Goal: Task Accomplishment & Management: Use online tool/utility

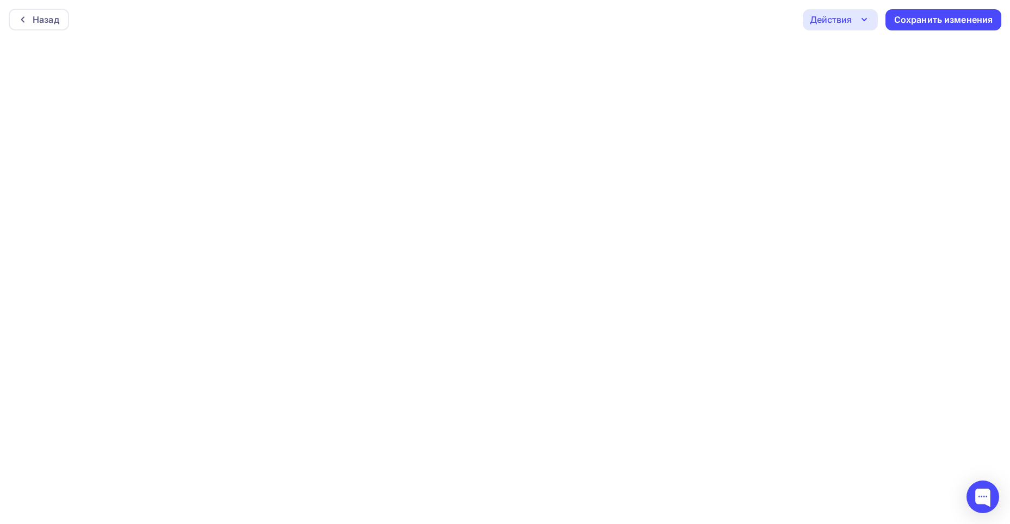
drag, startPoint x: 28, startPoint y: 23, endPoint x: 42, endPoint y: 41, distance: 23.6
click at [28, 23] on div at bounding box center [25, 19] width 14 height 9
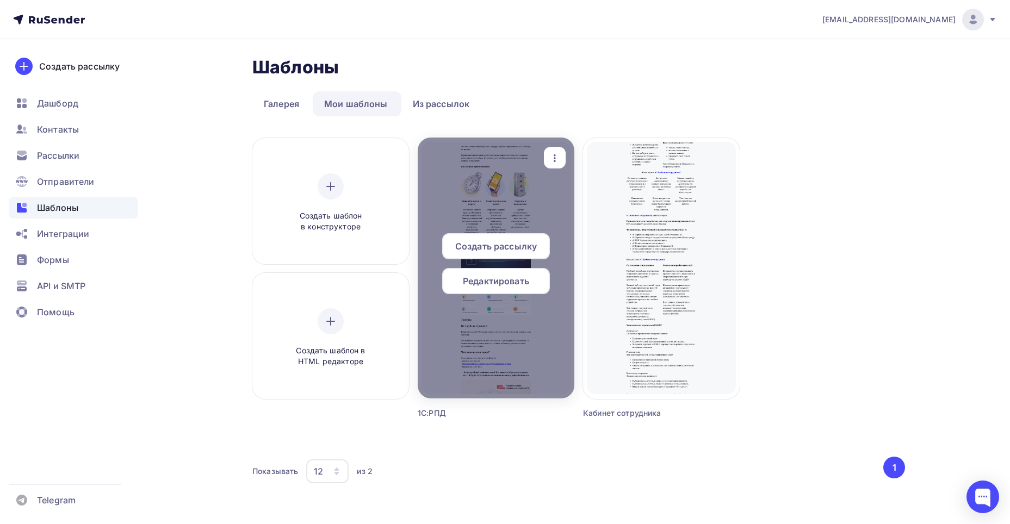
click at [522, 248] on span "Создать рассылку" at bounding box center [496, 246] width 82 height 13
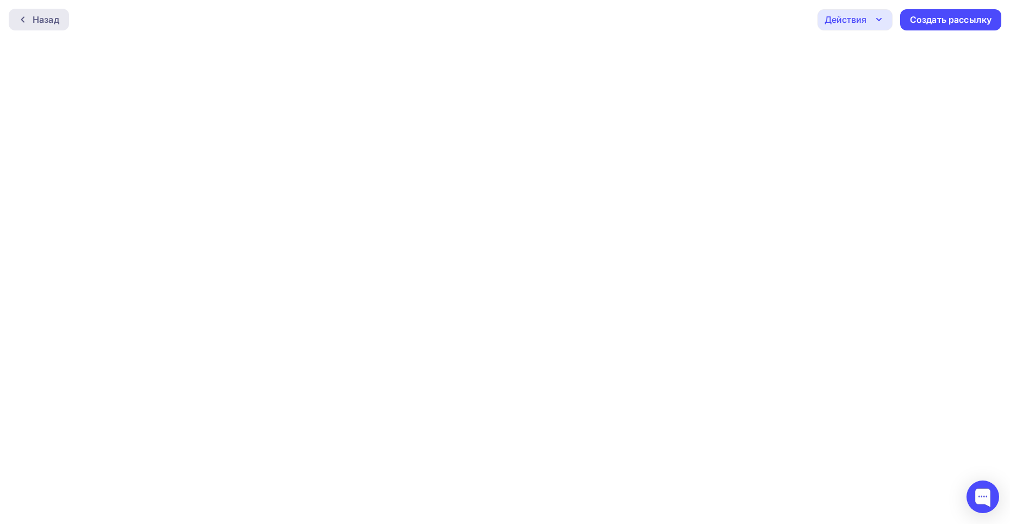
click at [57, 17] on div "Назад" at bounding box center [46, 19] width 27 height 13
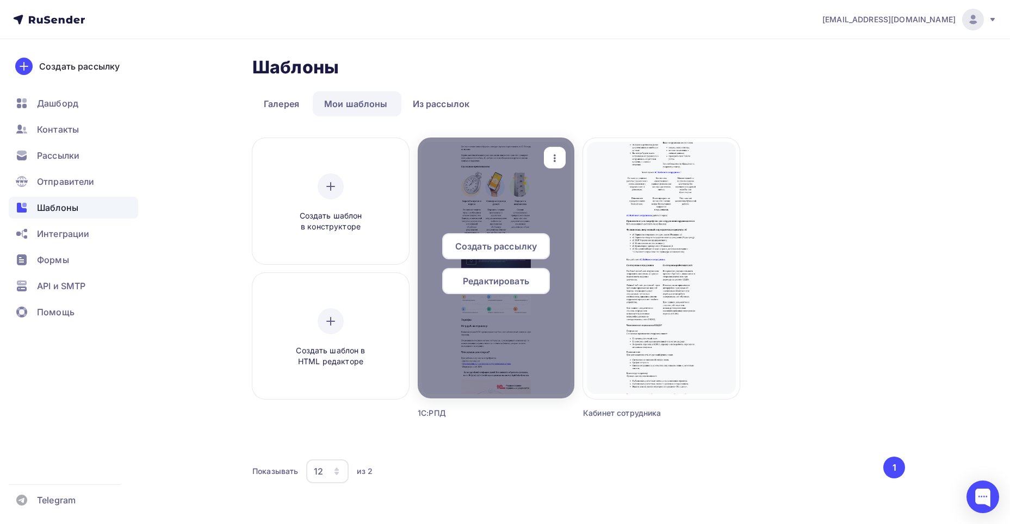
click at [523, 286] on span "Редактировать" at bounding box center [496, 281] width 66 height 13
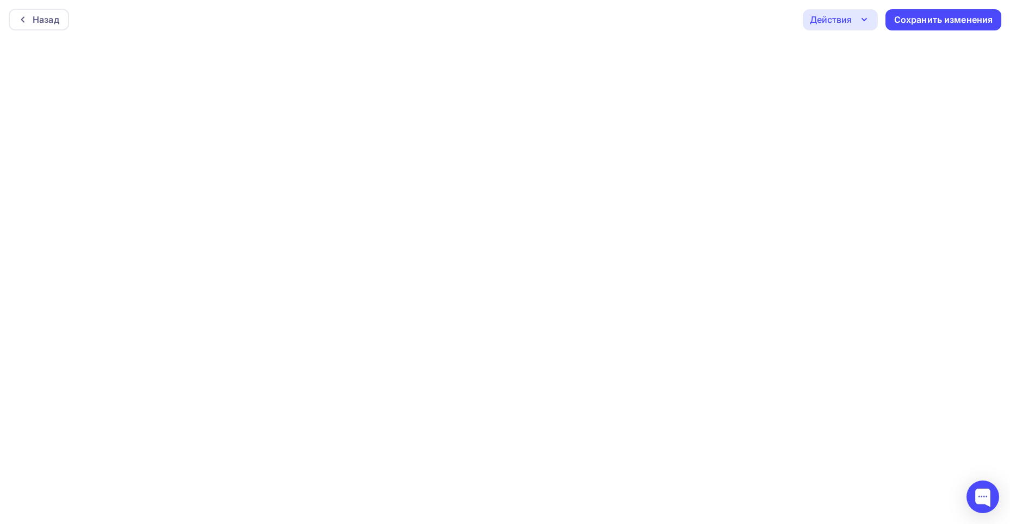
click at [852, 26] on div "Действия" at bounding box center [840, 19] width 75 height 21
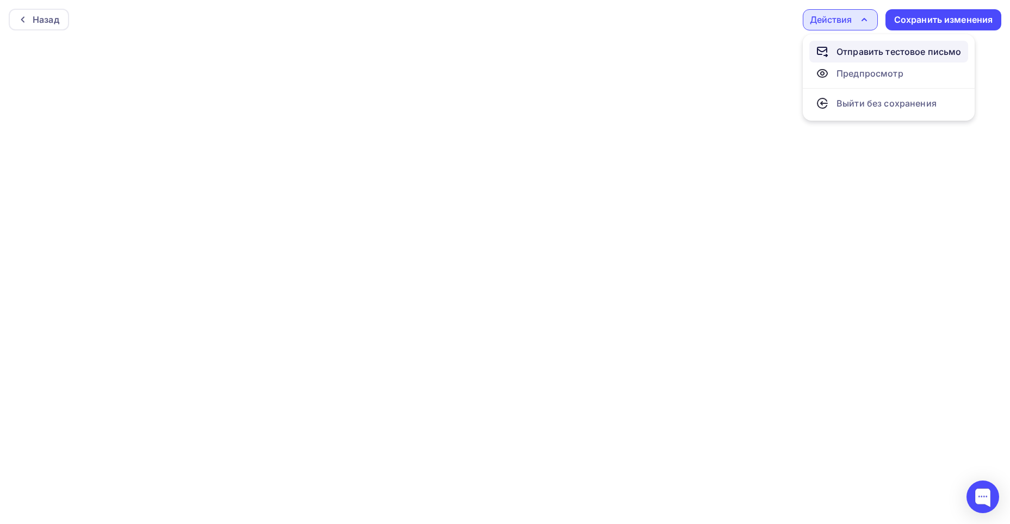
click at [850, 48] on div "Отправить тестовое письмо" at bounding box center [899, 51] width 125 height 13
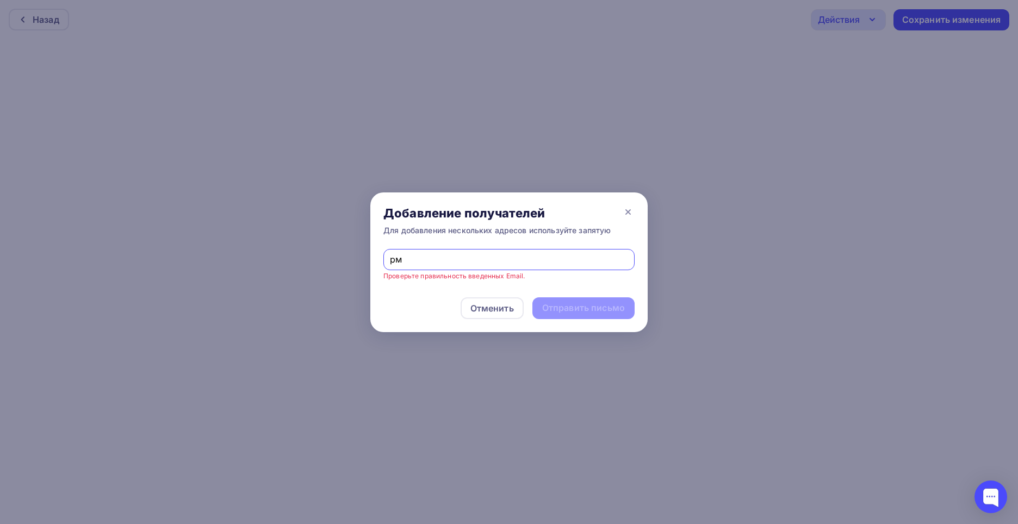
type input "р"
click at [501, 303] on div "Отменить" at bounding box center [492, 308] width 44 height 13
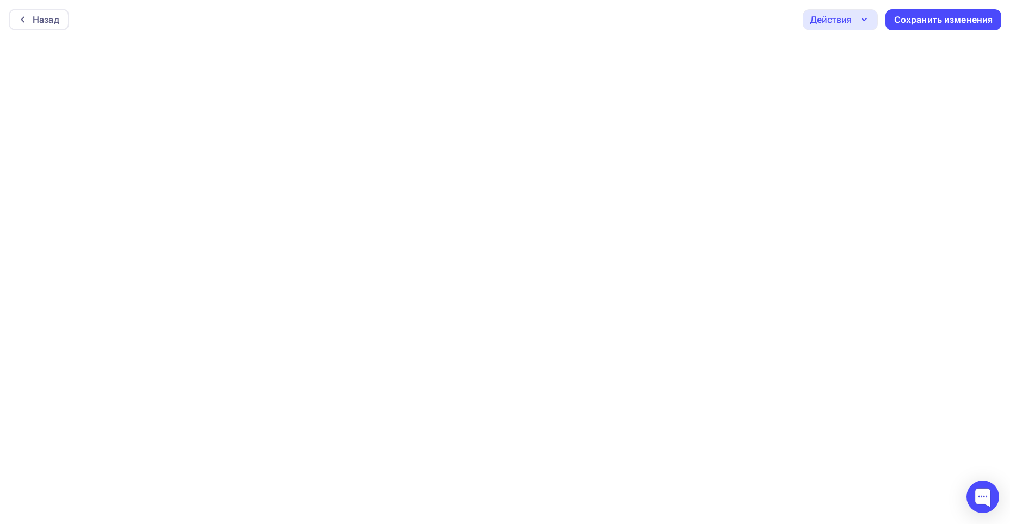
drag, startPoint x: 842, startPoint y: 25, endPoint x: 833, endPoint y: 40, distance: 17.4
click at [842, 25] on div "Действия" at bounding box center [831, 19] width 42 height 13
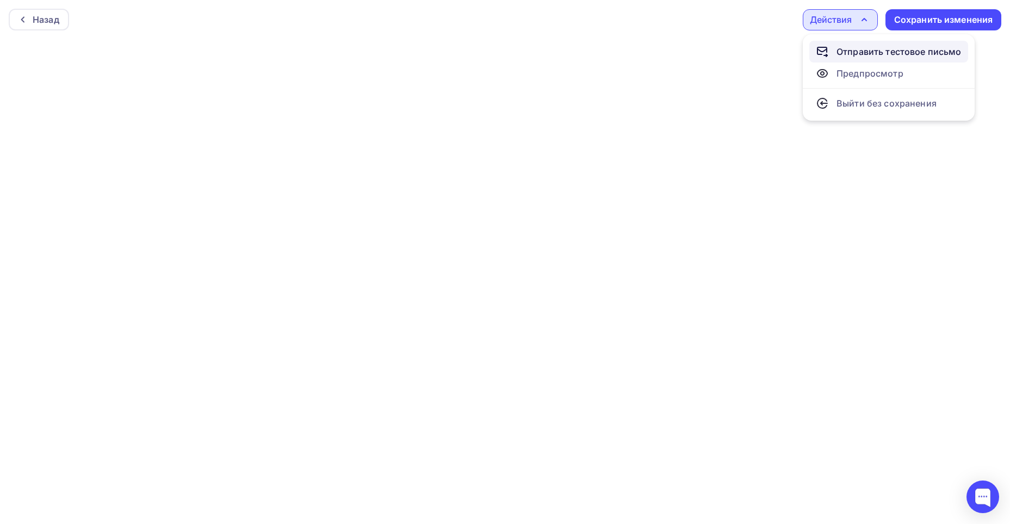
click at [825, 52] on icon at bounding box center [822, 51] width 13 height 13
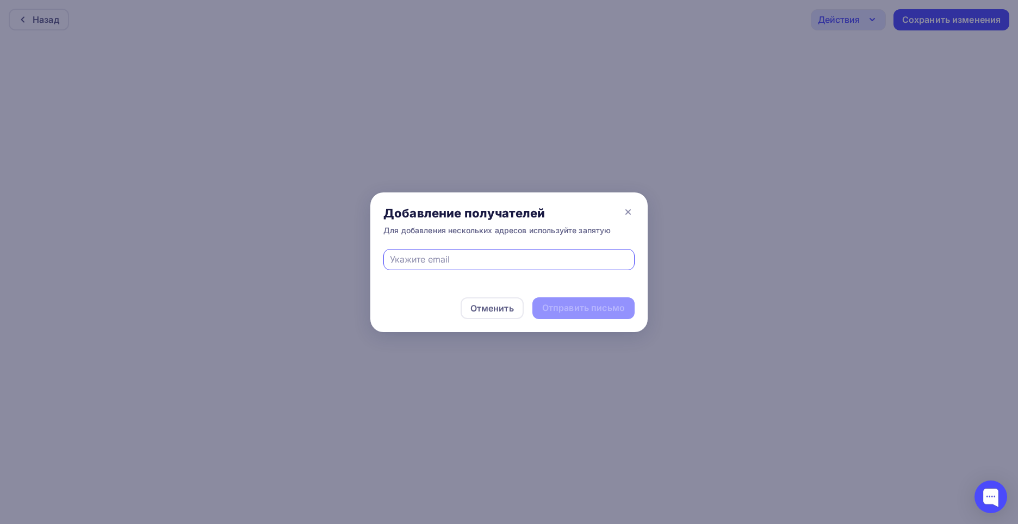
click at [433, 268] on div at bounding box center [508, 259] width 251 height 21
click at [435, 258] on input "text" at bounding box center [509, 259] width 239 height 13
type input "л"
type input "[EMAIL_ADDRESS][DOMAIN_NAME]"
click at [555, 306] on div "Отправить письмо" at bounding box center [583, 308] width 83 height 13
